Goal: Transaction & Acquisition: Purchase product/service

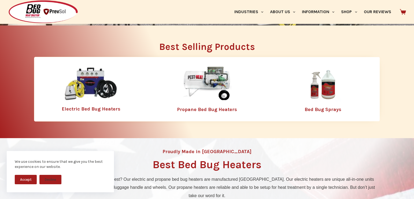
scroll to position [134, 0]
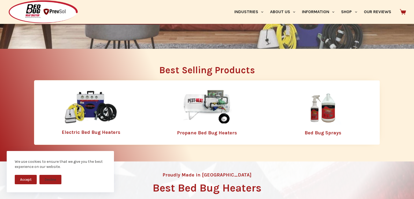
click at [92, 110] on img at bounding box center [91, 107] width 54 height 35
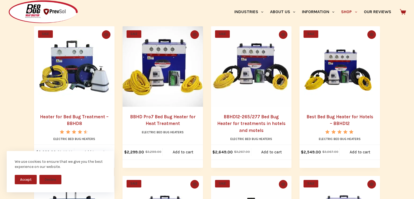
scroll to position [134, 0]
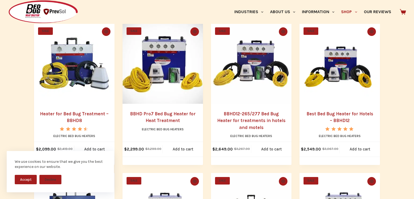
click at [244, 87] on img "BBHD12-265/277 Bed Bug Heater for treatments in hotels and motels" at bounding box center [251, 63] width 80 height 80
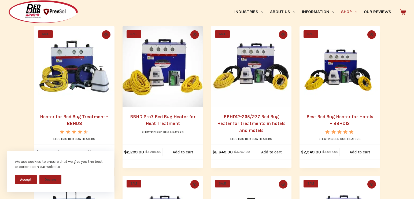
scroll to position [107, 0]
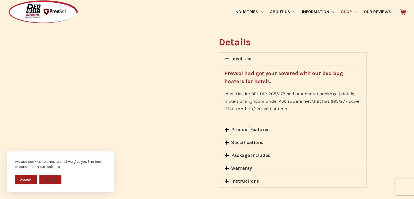
scroll to position [402, 0]
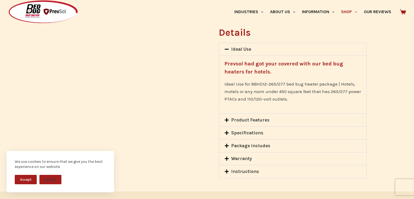
click at [228, 144] on icon at bounding box center [227, 146] width 4 height 4
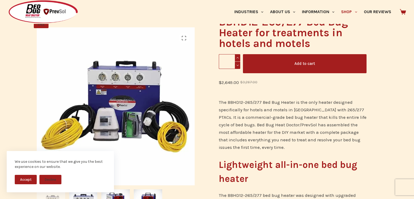
scroll to position [80, 0]
